Goal: Task Accomplishment & Management: Manage account settings

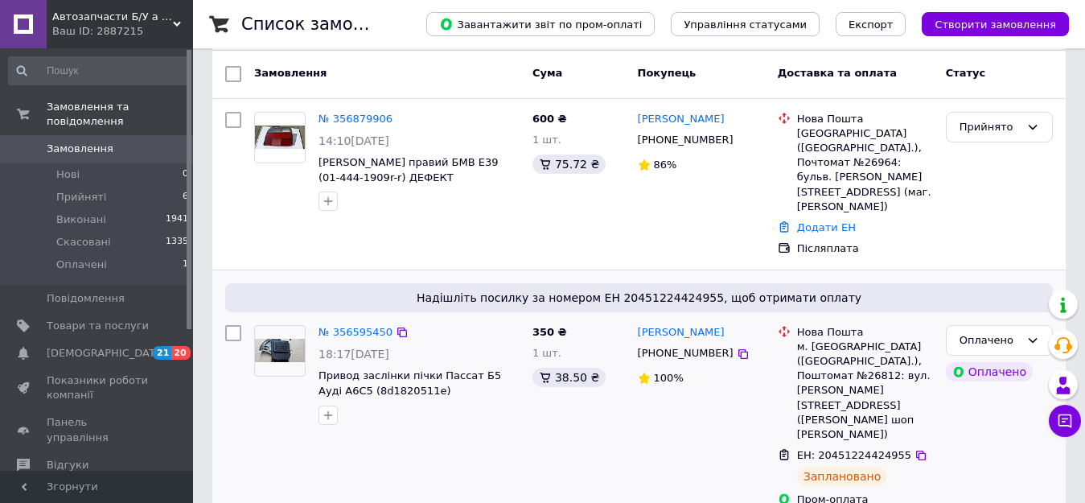
scroll to position [241, 0]
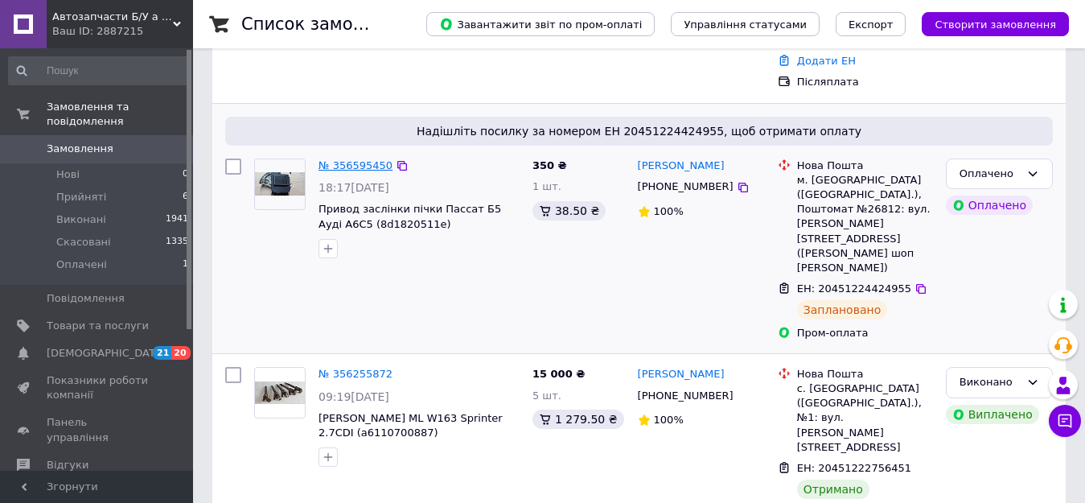
click at [358, 159] on link "№ 356595450" at bounding box center [356, 165] width 74 height 12
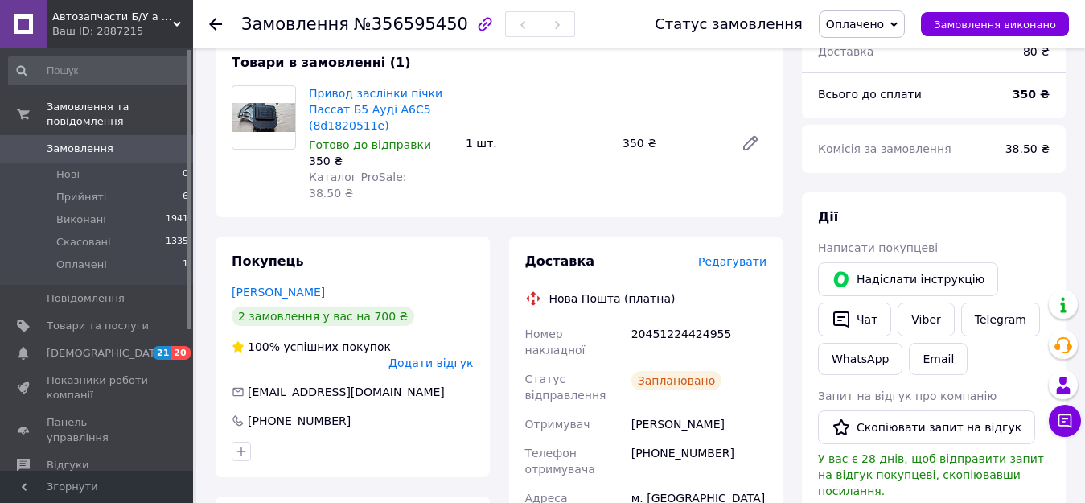
scroll to position [161, 0]
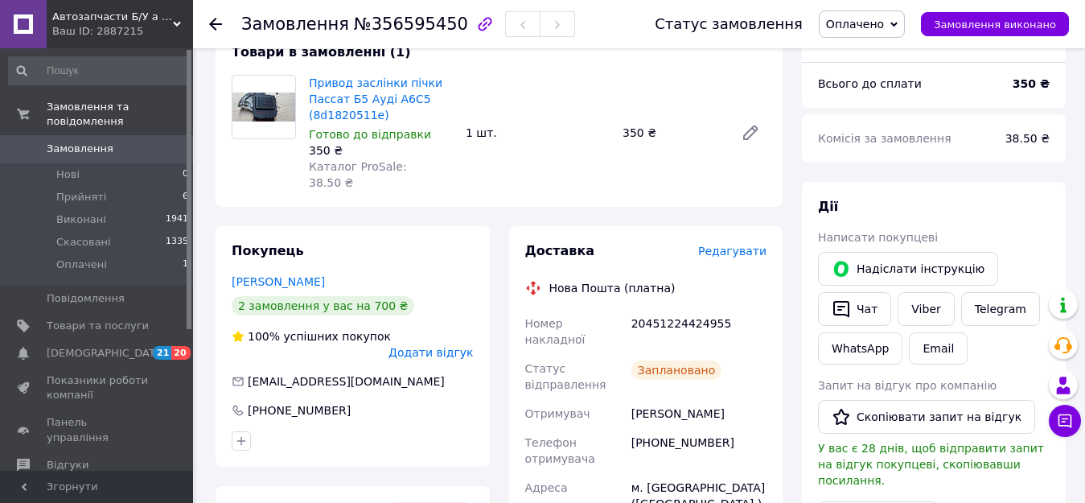
click at [84, 135] on link "Замовлення 0" at bounding box center [99, 148] width 198 height 27
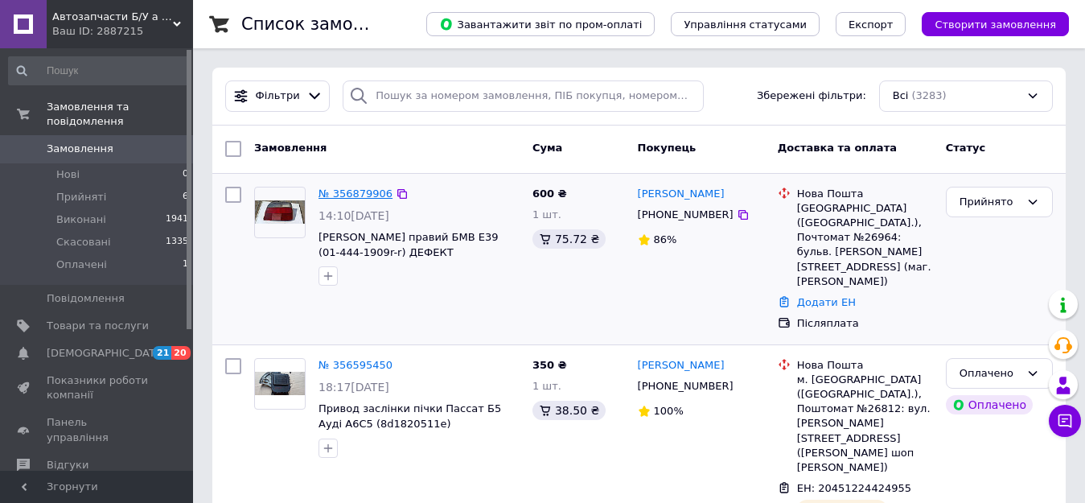
click at [352, 204] on div "№ 356879906 14:10[DATE] [PERSON_NAME] правий БМВ Е39 (01-444-1909r-r) ДЕФЕКТ" at bounding box center [419, 236] width 214 height 113
click at [352, 197] on link "№ 356879906" at bounding box center [356, 193] width 74 height 12
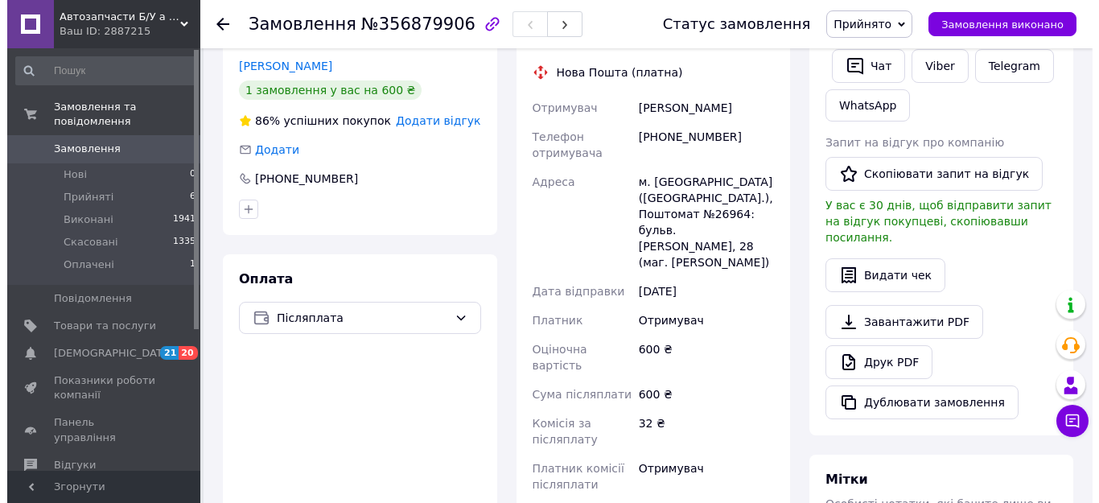
scroll to position [80, 0]
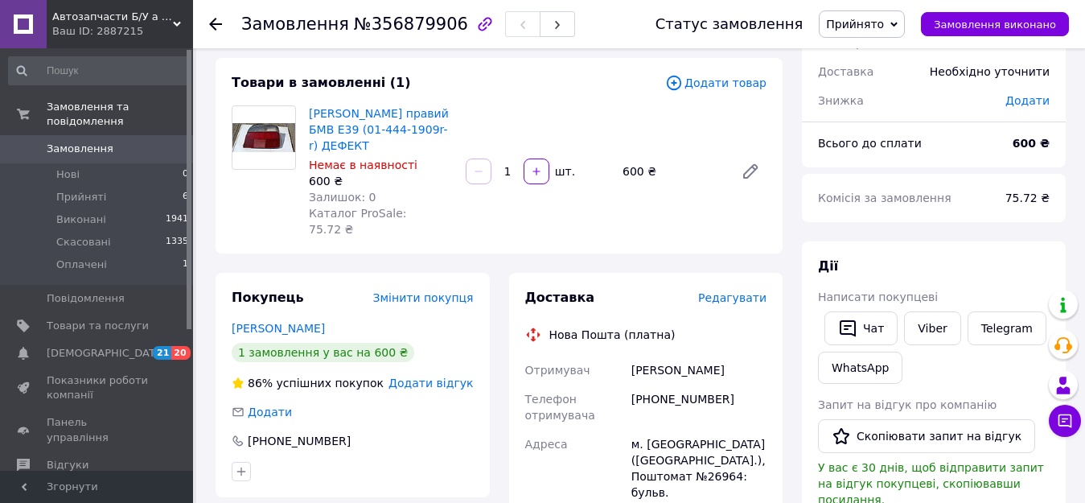
click at [739, 291] on span "Редагувати" at bounding box center [732, 297] width 68 height 13
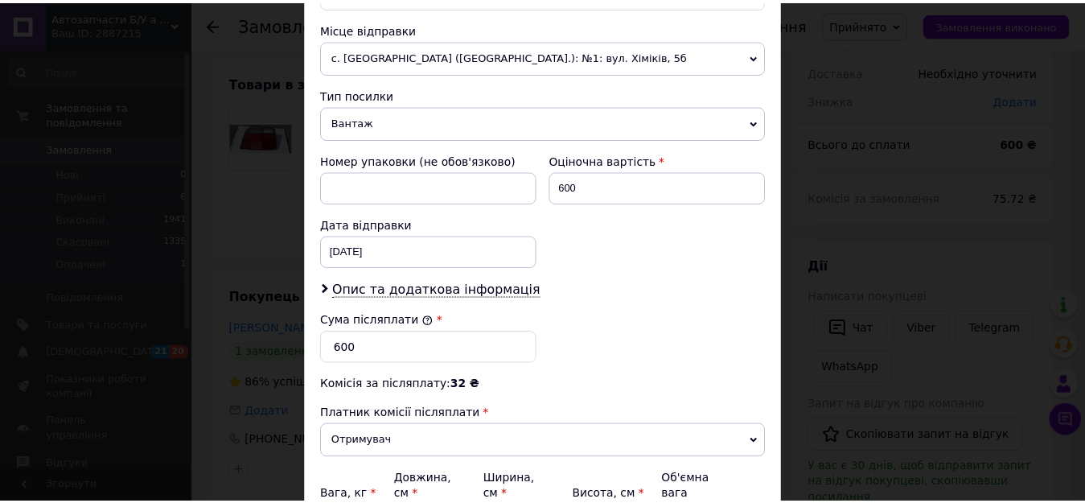
scroll to position [725, 0]
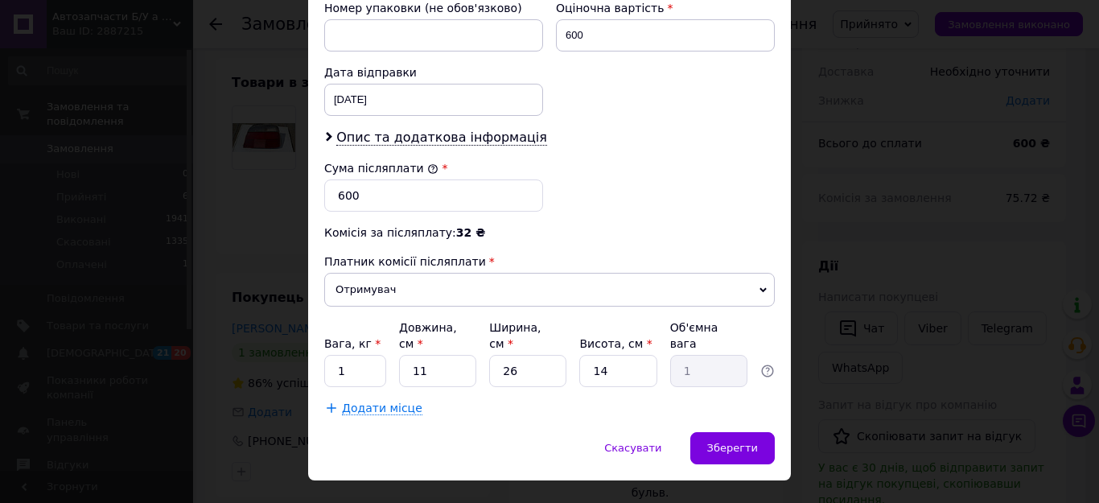
click at [823, 351] on div "× Редагування доставки Спосіб доставки Нова Пошта (платна) Платник Отримувач Ві…" at bounding box center [549, 251] width 1099 height 503
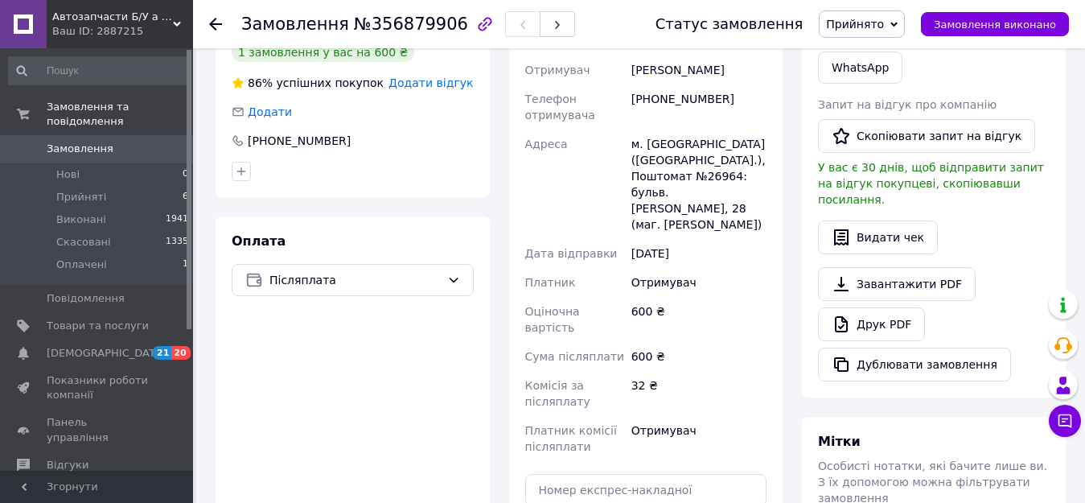
scroll to position [563, 0]
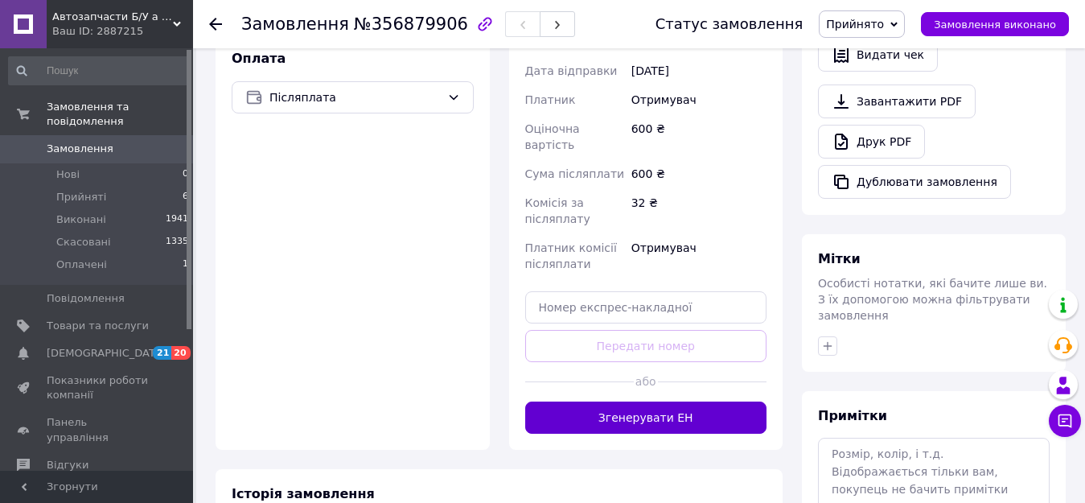
click at [701, 401] on button "Згенерувати ЕН" at bounding box center [646, 417] width 242 height 32
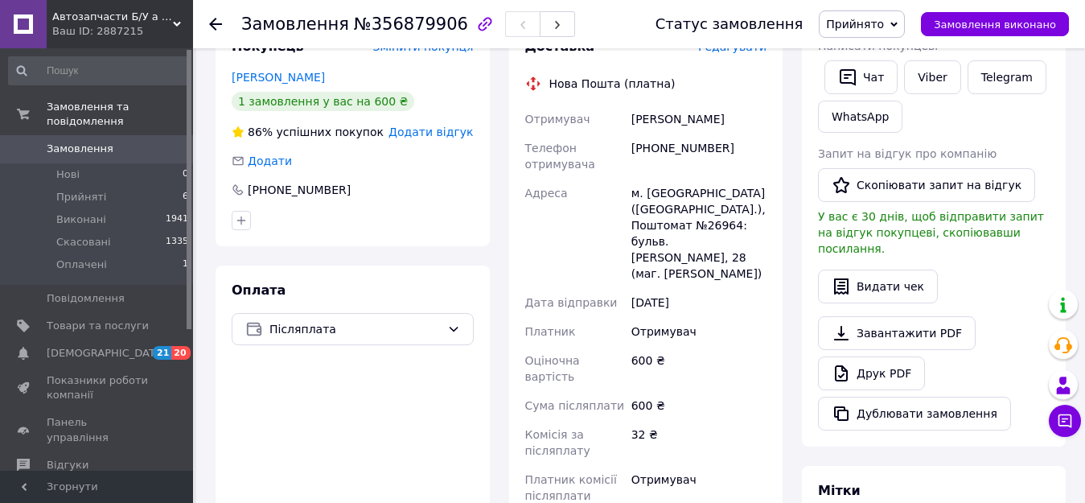
scroll to position [161, 0]
